Goal: Task Accomplishment & Management: Use online tool/utility

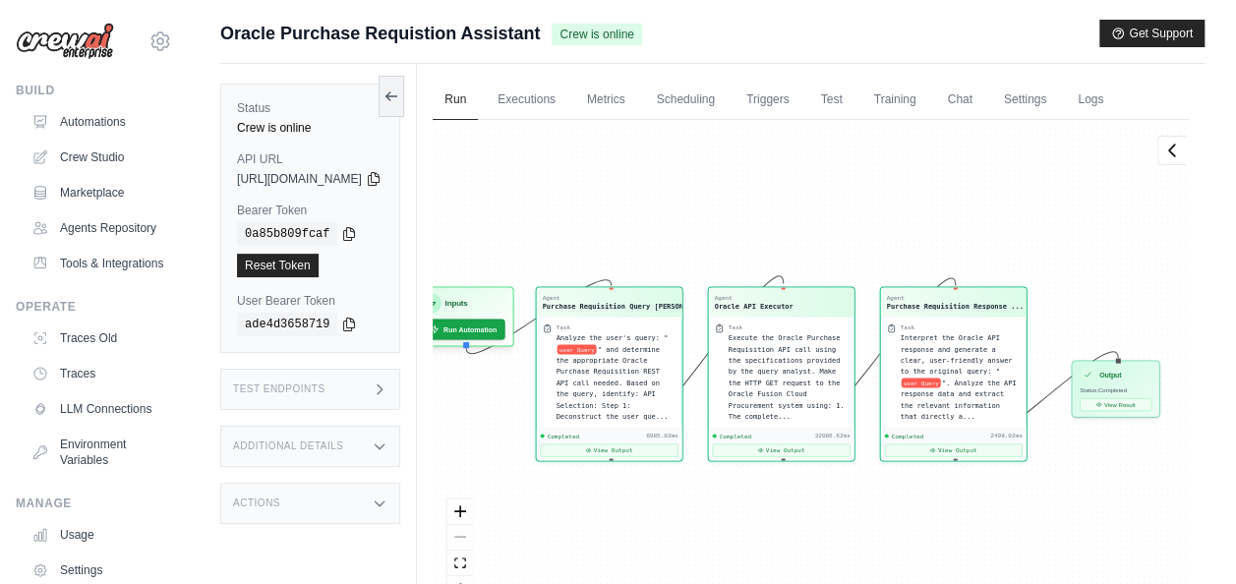
scroll to position [1648, 0]
click at [399, 98] on icon at bounding box center [391, 96] width 16 height 16
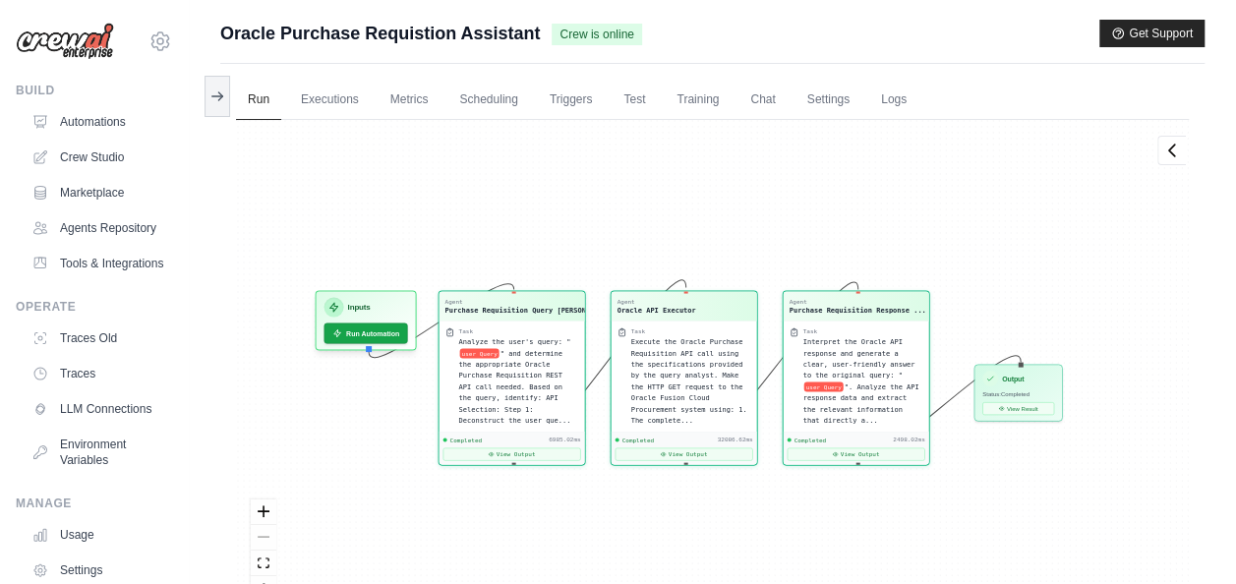
drag, startPoint x: 435, startPoint y: 169, endPoint x: 534, endPoint y: 173, distance: 99.4
click at [534, 173] on div "Agent Purchase Requisition Query [PERSON_NAME]... Task Analyze the user's query…" at bounding box center [712, 368] width 953 height 497
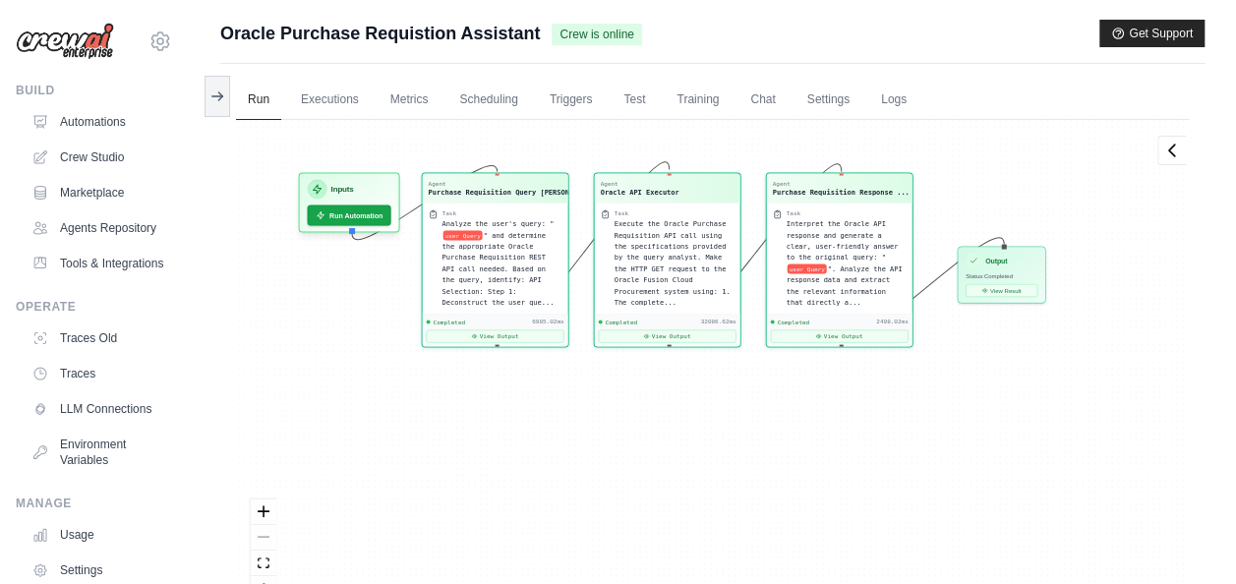
drag, startPoint x: 298, startPoint y: 245, endPoint x: 281, endPoint y: 127, distance: 119.2
click at [281, 127] on div "Agent Purchase Requisition Query [PERSON_NAME]... Task Analyze the user's query…" at bounding box center [712, 368] width 953 height 497
click at [1167, 151] on icon at bounding box center [1172, 150] width 20 height 20
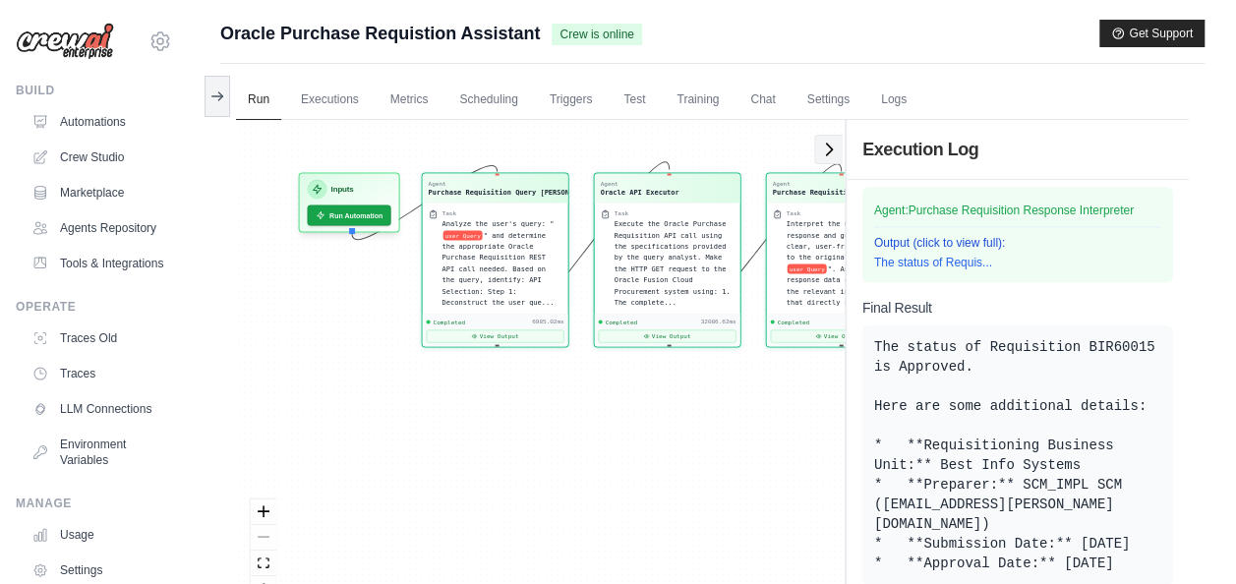
scroll to position [615, 0]
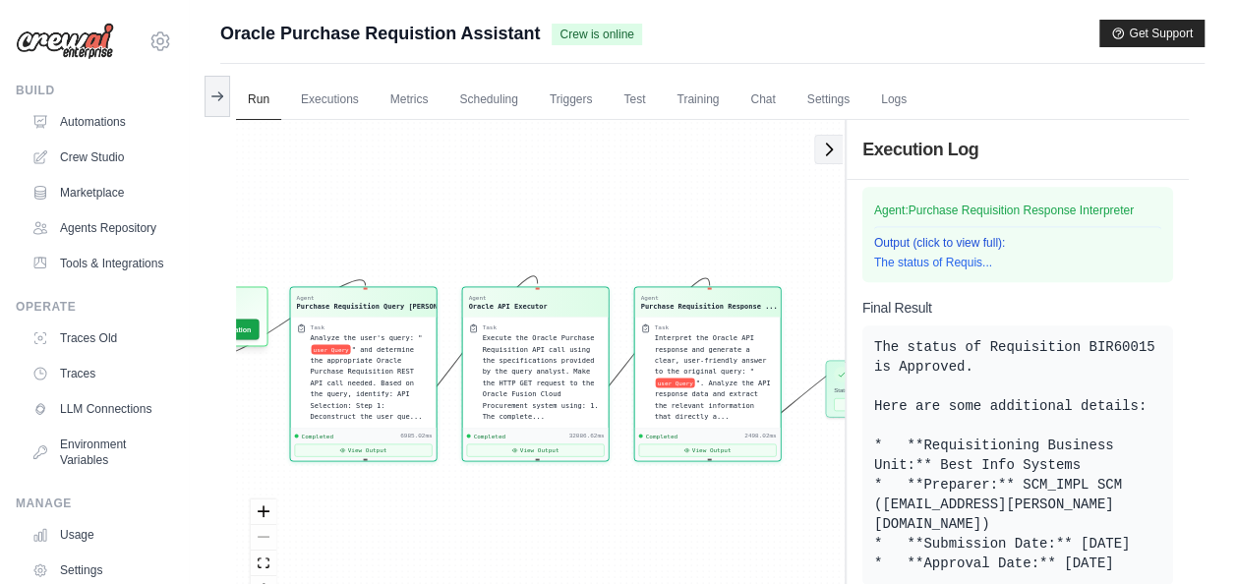
click at [820, 143] on icon at bounding box center [829, 150] width 20 height 20
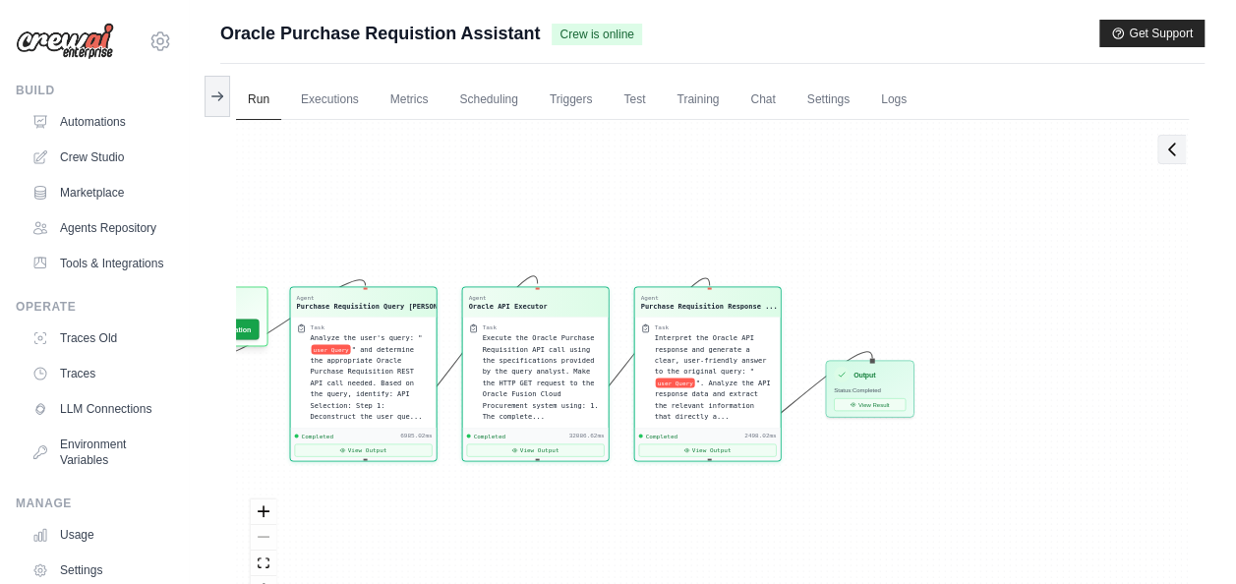
scroll to position [1648, 0]
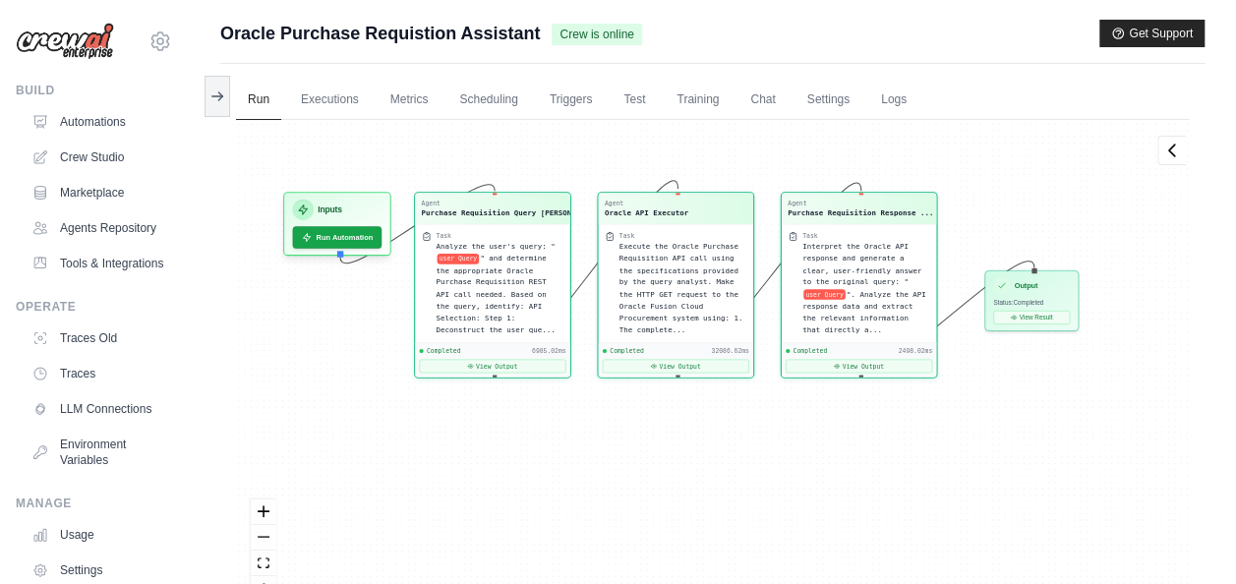
drag, startPoint x: 616, startPoint y: 331, endPoint x: 584, endPoint y: 242, distance: 94.8
click at [584, 242] on div "Agent Purchase Requisition Query [PERSON_NAME]... Task Analyze the user's query…" at bounding box center [712, 368] width 953 height 497
click at [265, 515] on icon "zoom in" at bounding box center [264, 510] width 12 height 12
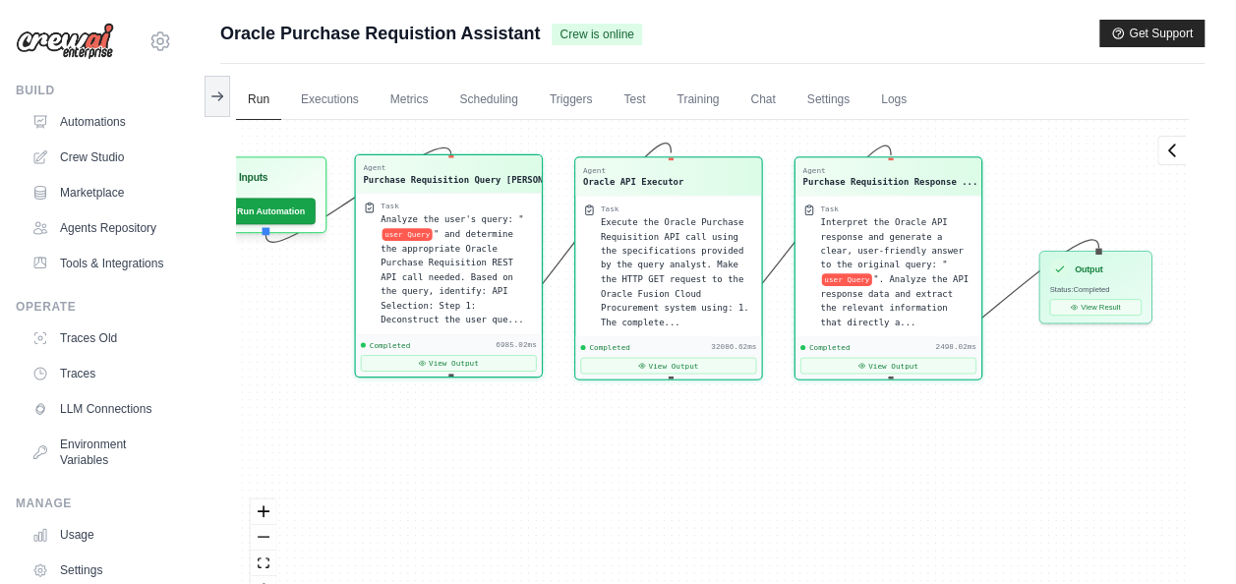
click at [490, 206] on div "Task" at bounding box center [457, 207] width 153 height 10
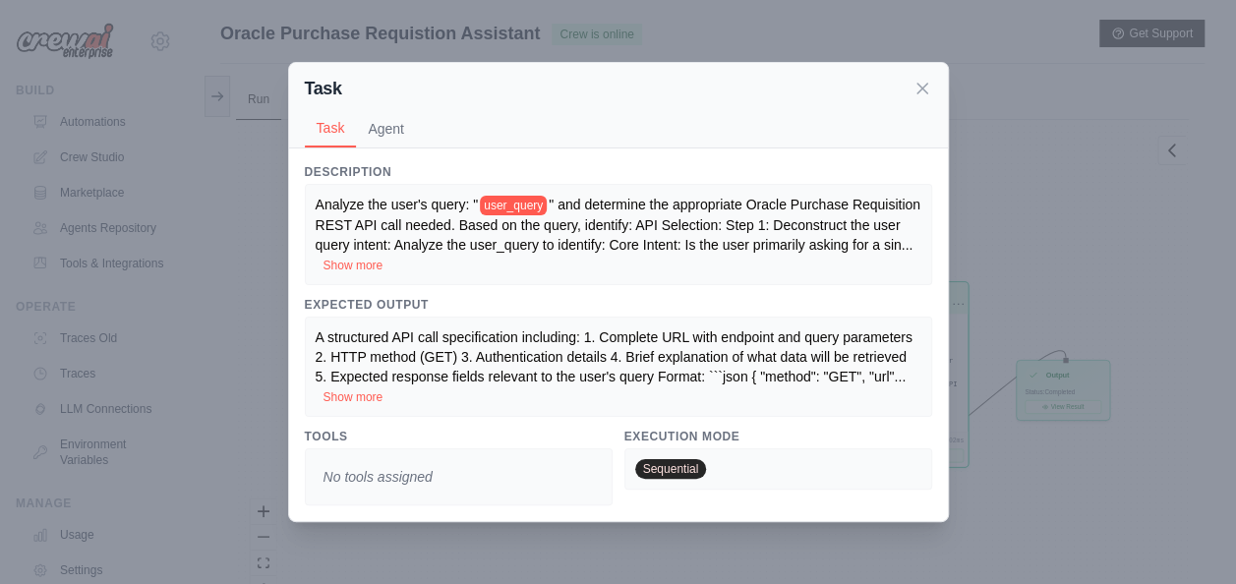
click at [682, 541] on div "Task Task Agent Description Analyze the user's query: " user_query " and determ…" at bounding box center [618, 292] width 1236 height 584
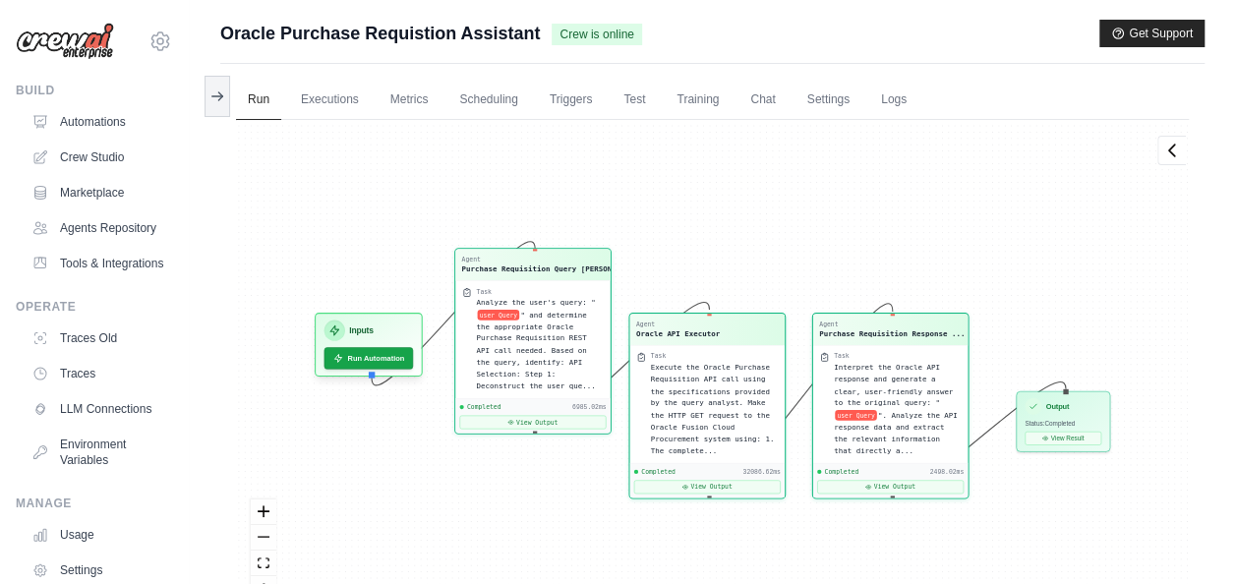
drag, startPoint x: 576, startPoint y: 304, endPoint x: 585, endPoint y: 242, distance: 62.6
click at [585, 242] on div "Agent Purchase Requisition Query [PERSON_NAME]... Task Analyze the user's query…" at bounding box center [712, 368] width 953 height 497
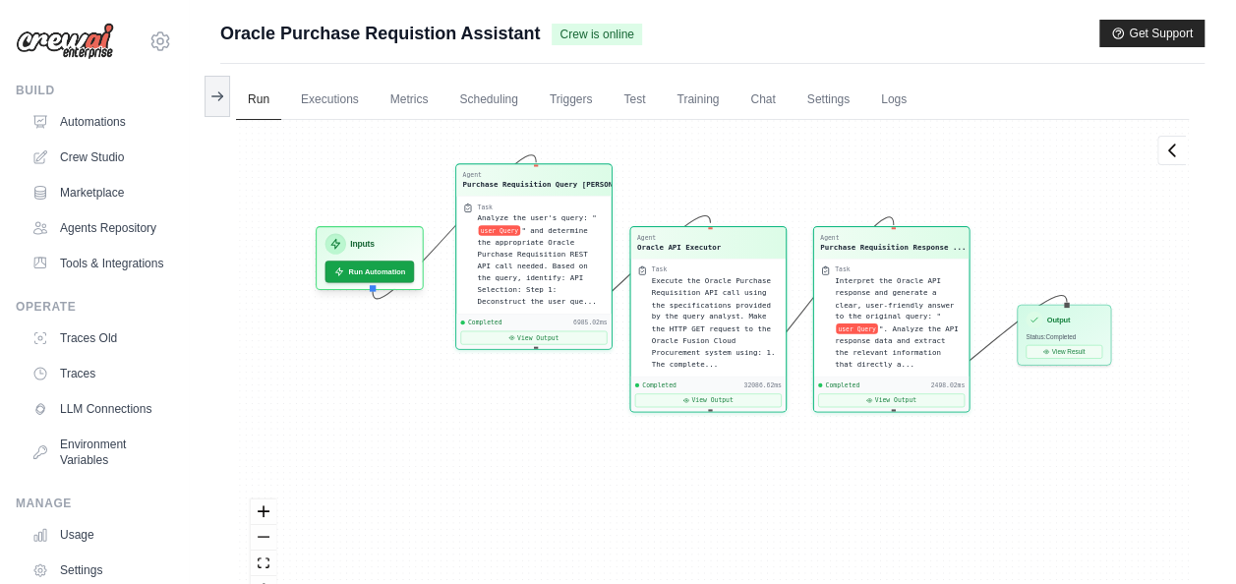
drag, startPoint x: 707, startPoint y: 216, endPoint x: 708, endPoint y: 130, distance: 86.5
click at [708, 130] on div "Agent Purchase Requisition Query [PERSON_NAME]... Task Analyze the user's query…" at bounding box center [712, 368] width 953 height 497
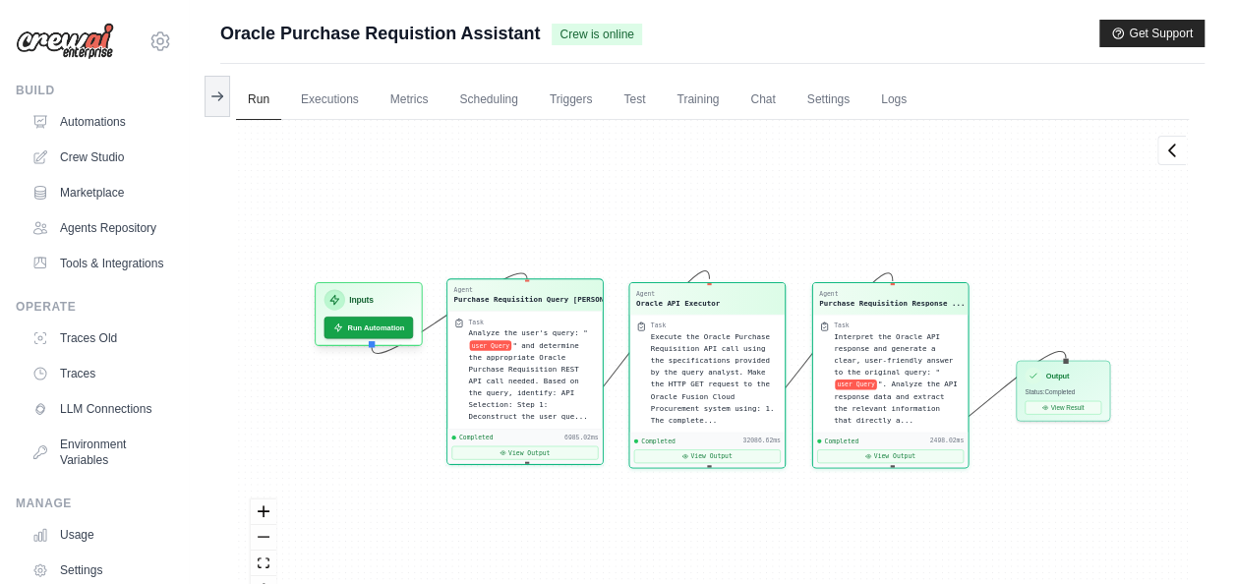
drag, startPoint x: 564, startPoint y: 240, endPoint x: 555, endPoint y: 360, distance: 120.4
click at [555, 360] on span "" and determine the appropriate Oracle Purchase Requisition REST API call neede…" at bounding box center [527, 380] width 119 height 80
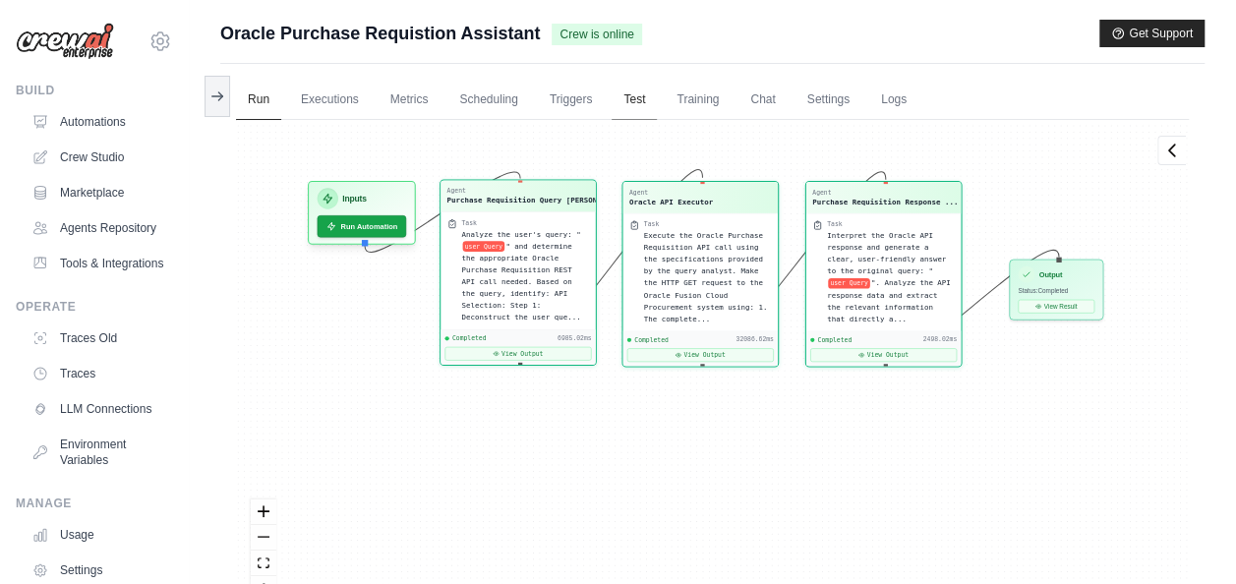
drag, startPoint x: 660, startPoint y: 217, endPoint x: 653, endPoint y: 116, distance: 101.5
click at [653, 116] on div "Run Executions Metrics Scheduling Triggers Test Training Chat Settings Logs 0 R…" at bounding box center [712, 356] width 984 height 584
click at [265, 508] on icon "zoom in" at bounding box center [264, 510] width 12 height 12
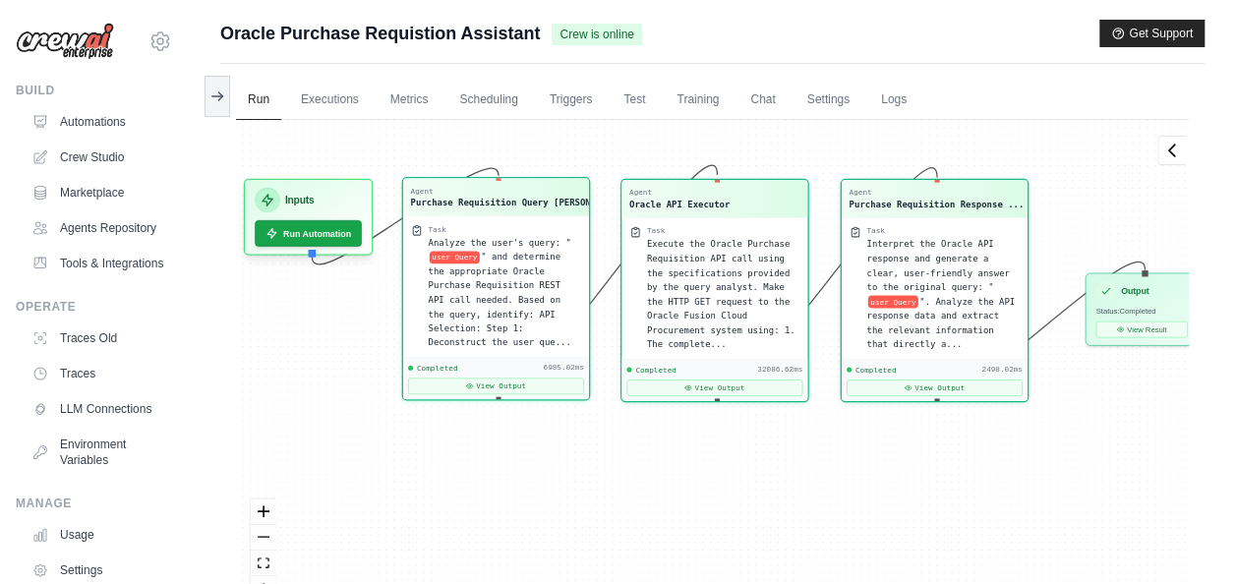
drag, startPoint x: 337, startPoint y: 457, endPoint x: 354, endPoint y: 493, distance: 39.1
click at [354, 493] on div "Agent Purchase Requisition Query [PERSON_NAME]... Task Analyze the user's query…" at bounding box center [712, 368] width 953 height 497
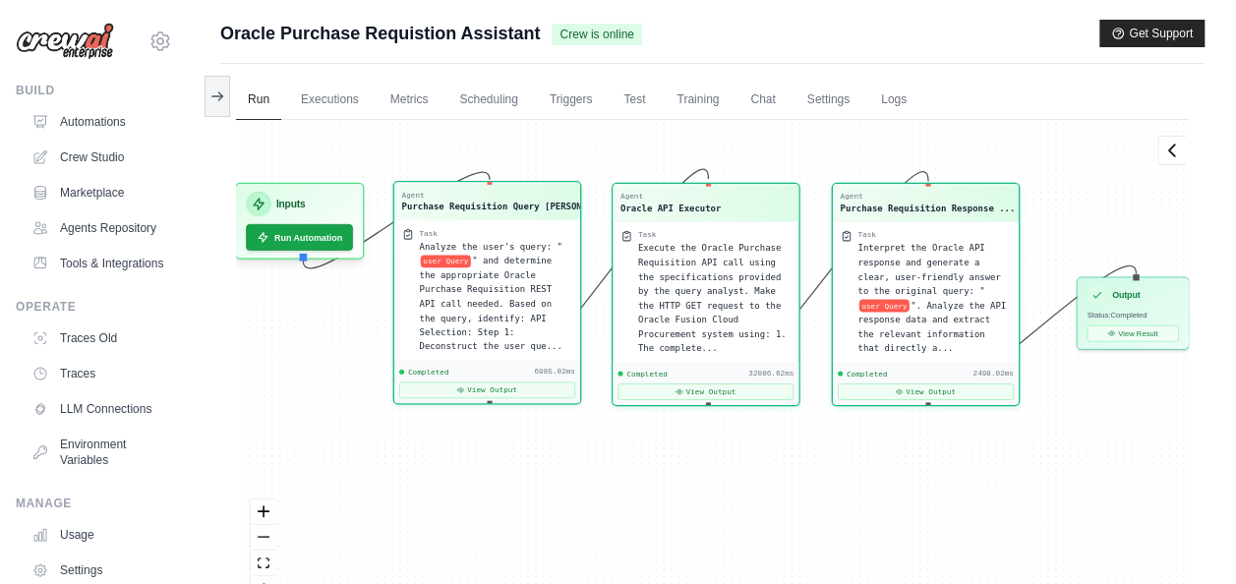
click at [935, 503] on div "Agent Purchase Requisition Query [PERSON_NAME]... Task Analyze the user's query…" at bounding box center [712, 368] width 953 height 497
click at [106, 273] on link "Tools & Integrations" at bounding box center [100, 263] width 148 height 31
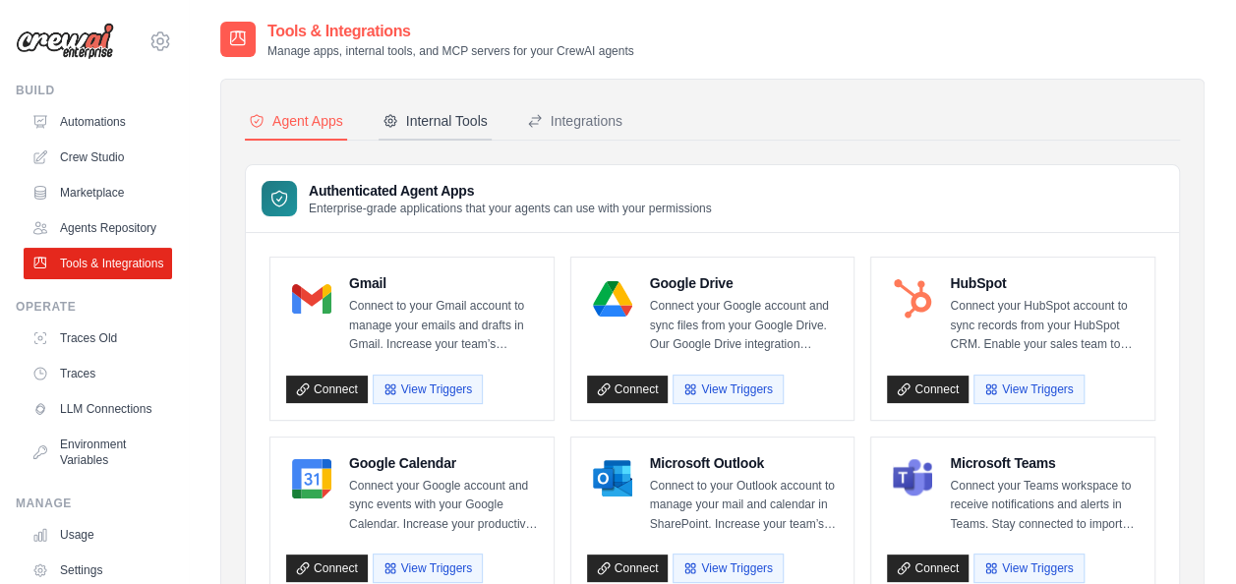
click at [421, 123] on div "Internal Tools" at bounding box center [434, 121] width 105 height 20
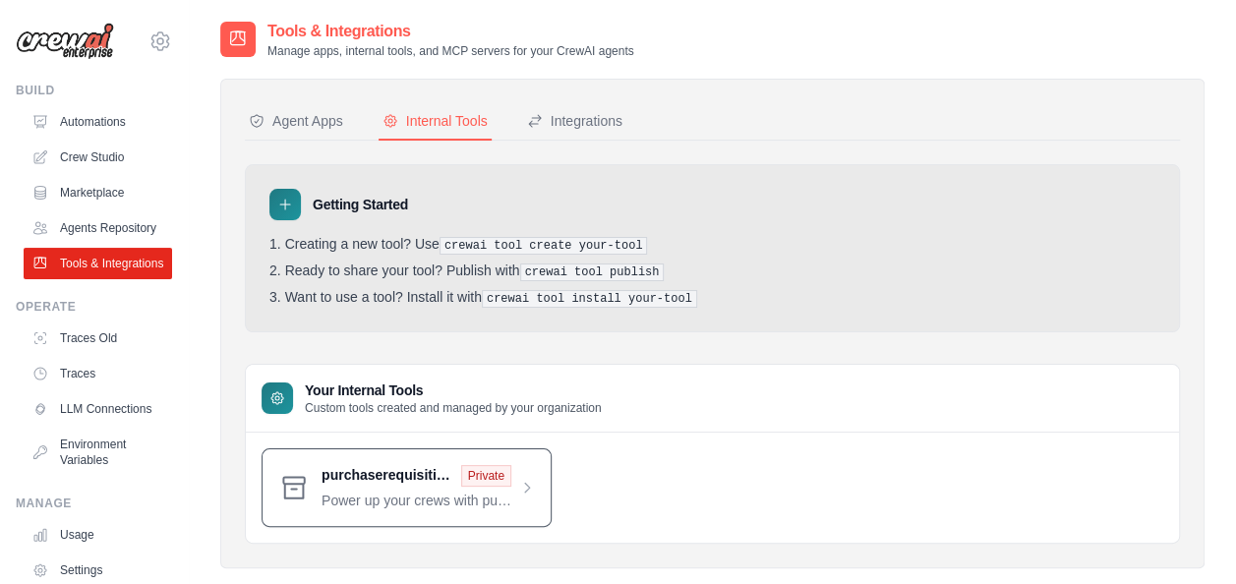
click at [395, 472] on span at bounding box center [428, 487] width 213 height 45
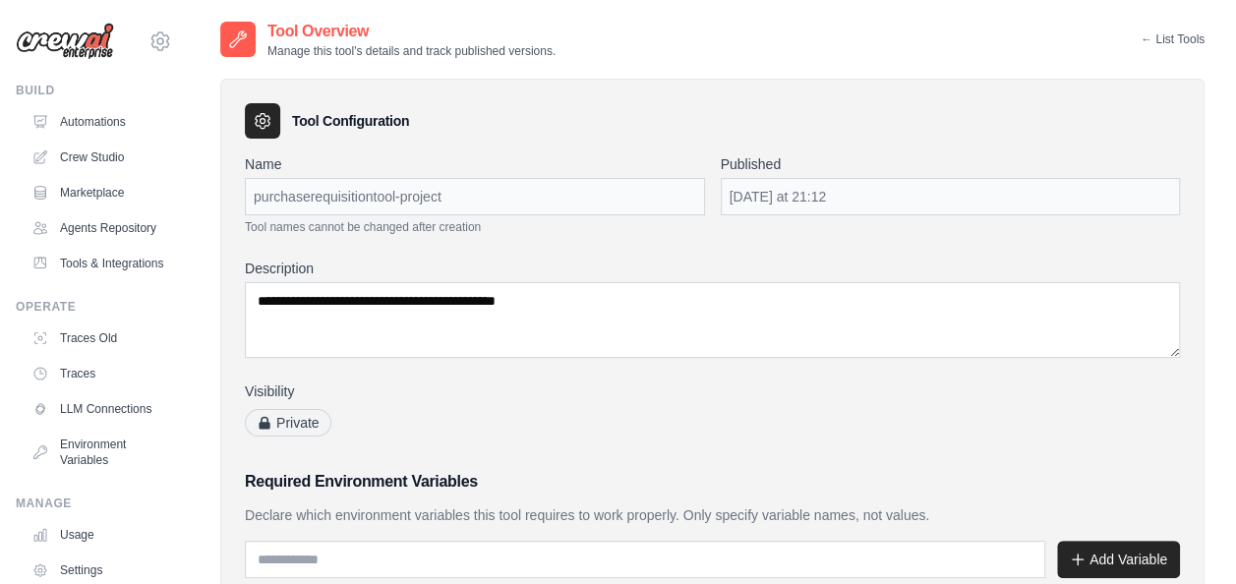
click at [452, 201] on div "purchaserequisitiontool-project" at bounding box center [475, 196] width 460 height 37
copy div "purchaserequisitiontool-project"
